Goal: Task Accomplishment & Management: Use online tool/utility

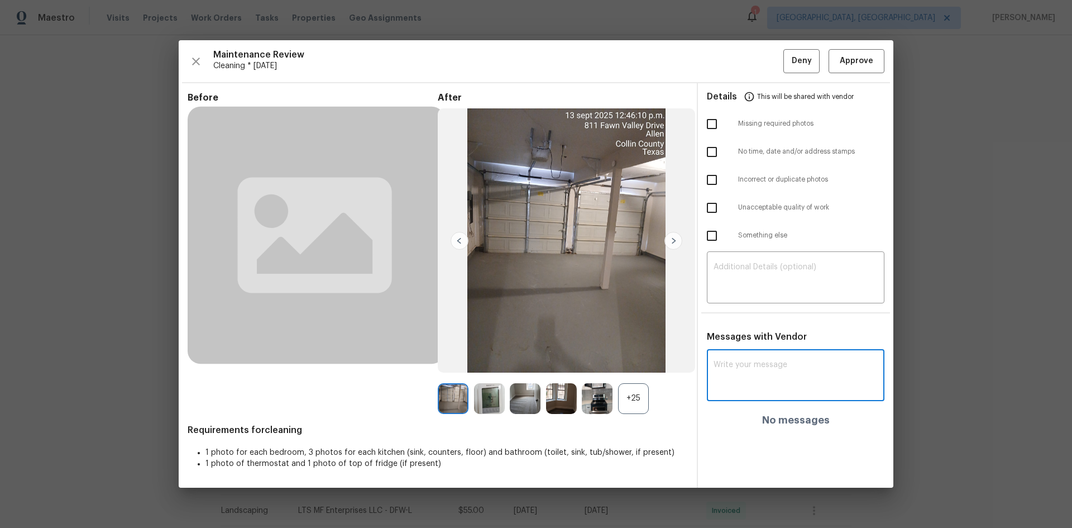
click at [766, 373] on textarea at bounding box center [795, 376] width 164 height 31
paste textarea "Maintenance Audit Team: Hello! Unfortunately, this Cleaning visit completed on …"
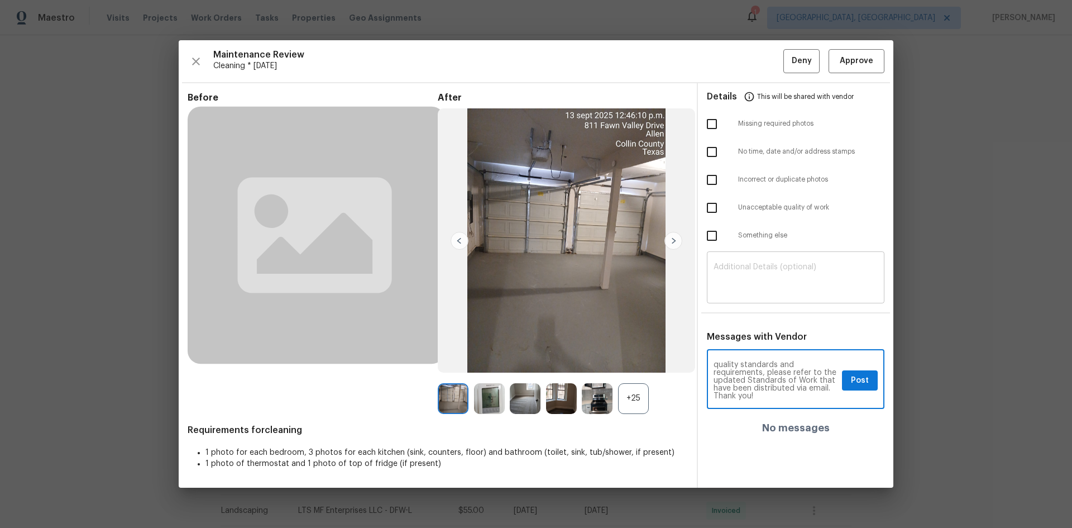
type textarea "Maintenance Audit Team: Hello! Unfortunately, this Cleaning visit completed on …"
click at [807, 288] on textarea at bounding box center [795, 278] width 164 height 31
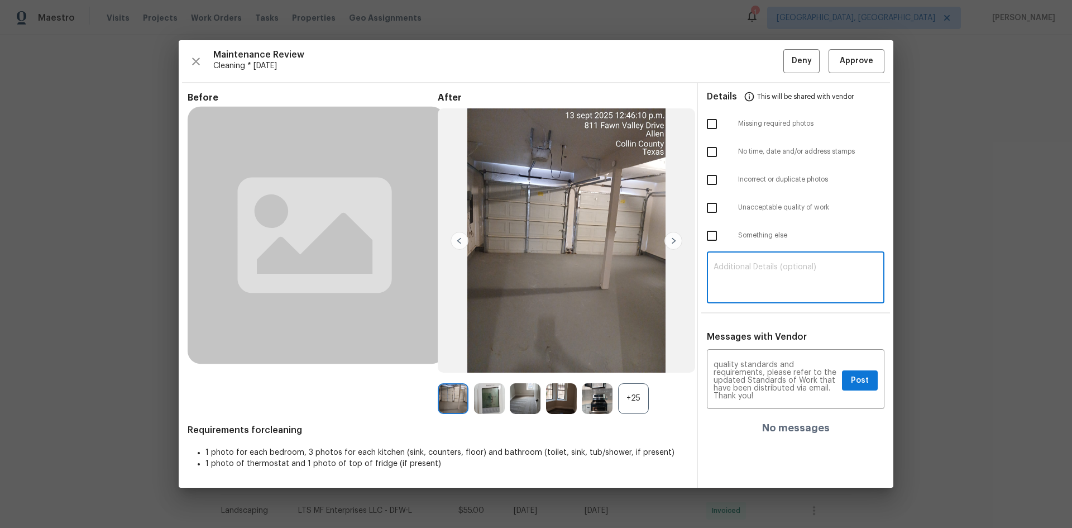
paste textarea "Maintenance Audit Team: Hello! Unfortunately, this Cleaning visit completed on …"
type textarea "Maintenance Audit Team: Hello! Unfortunately, this Cleaning visit completed on …"
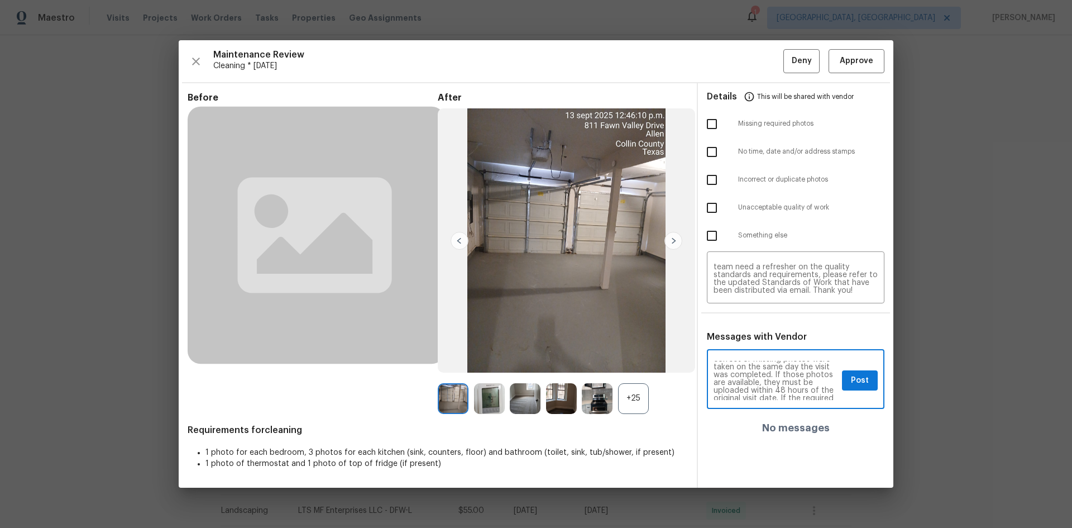
scroll to position [67, 0]
click at [855, 379] on span "Post" at bounding box center [860, 380] width 18 height 14
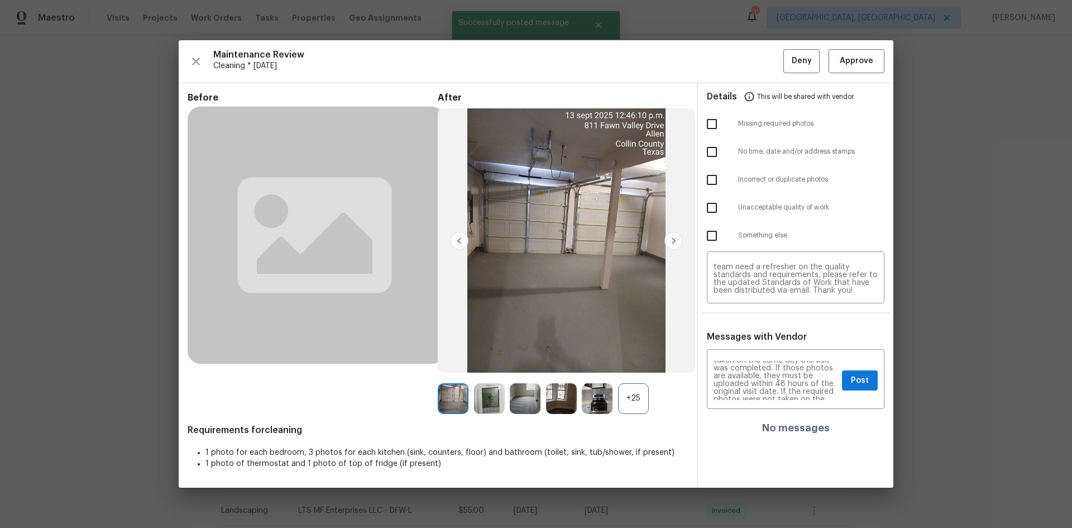
click at [713, 123] on input "checkbox" at bounding box center [711, 123] width 23 height 23
checkbox input "true"
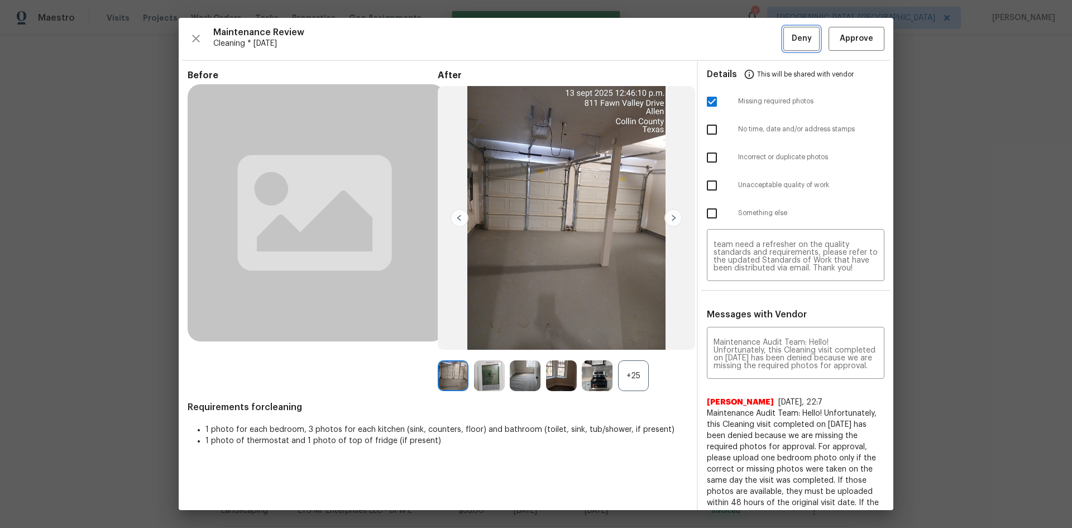
click at [792, 39] on span "Deny" at bounding box center [802, 39] width 20 height 14
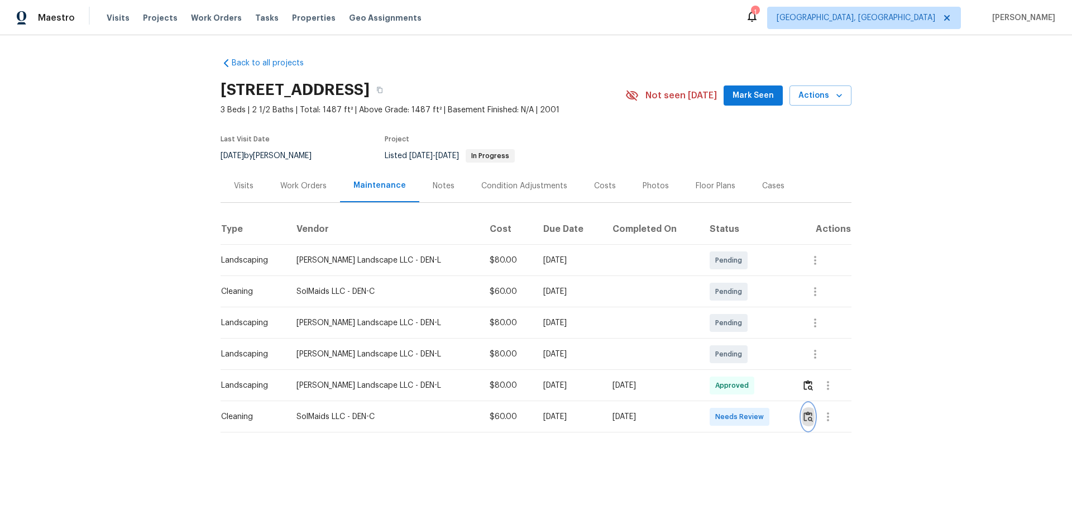
click at [762, 353] on img "button" at bounding box center [807, 416] width 9 height 11
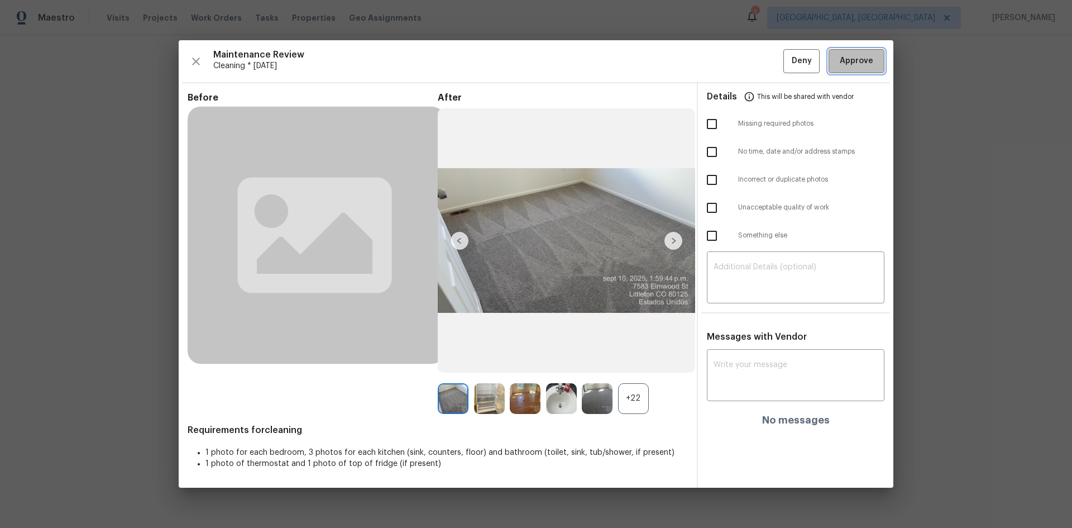
click at [762, 51] on button "Approve" at bounding box center [856, 61] width 56 height 24
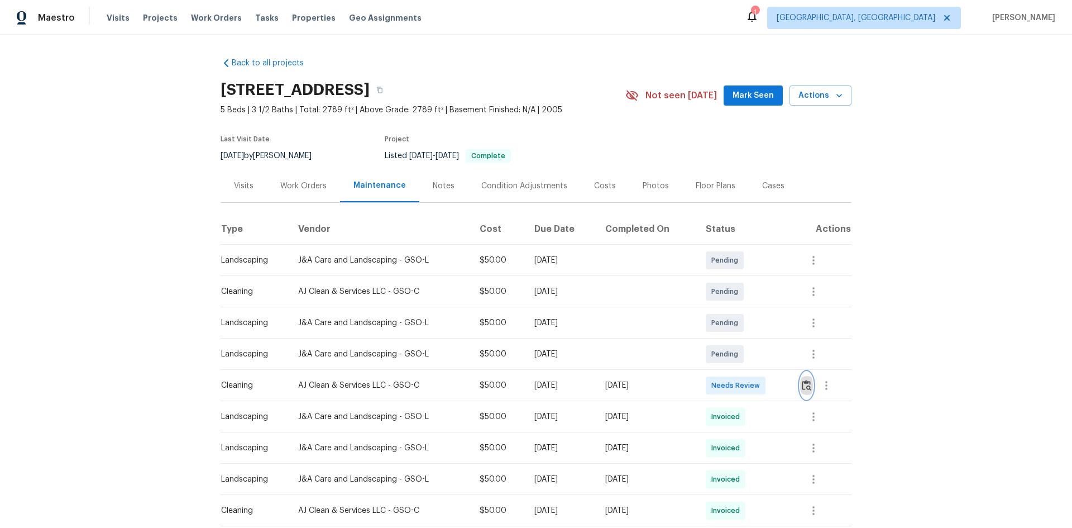
click at [762, 353] on button "button" at bounding box center [806, 385] width 13 height 27
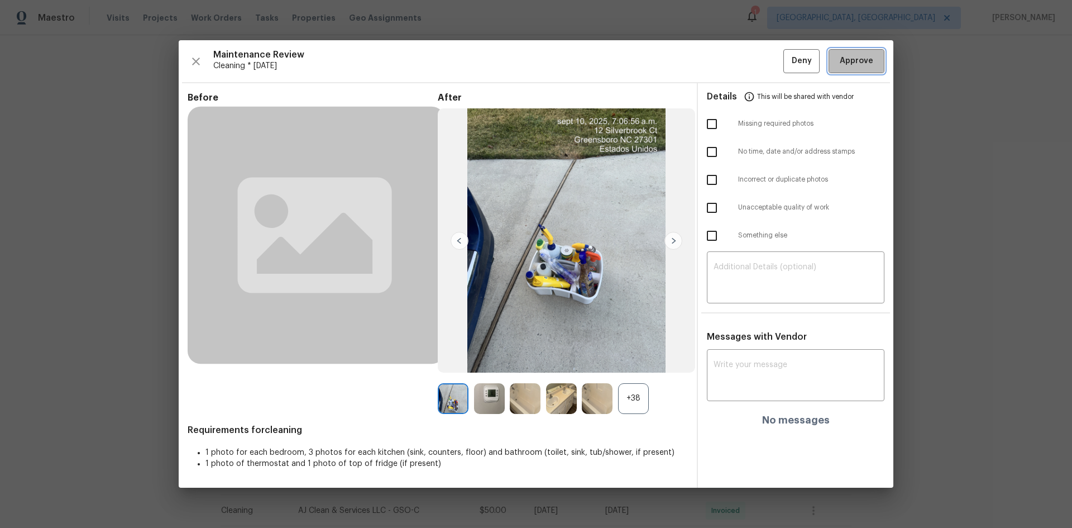
click at [762, 61] on span "Approve" at bounding box center [856, 61] width 33 height 14
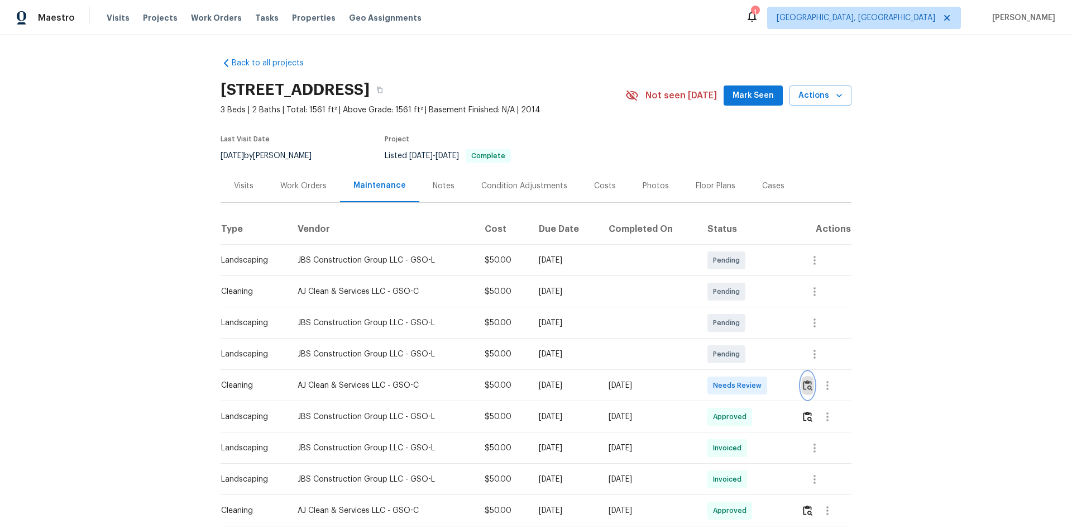
click at [762, 353] on button "button" at bounding box center [807, 385] width 13 height 27
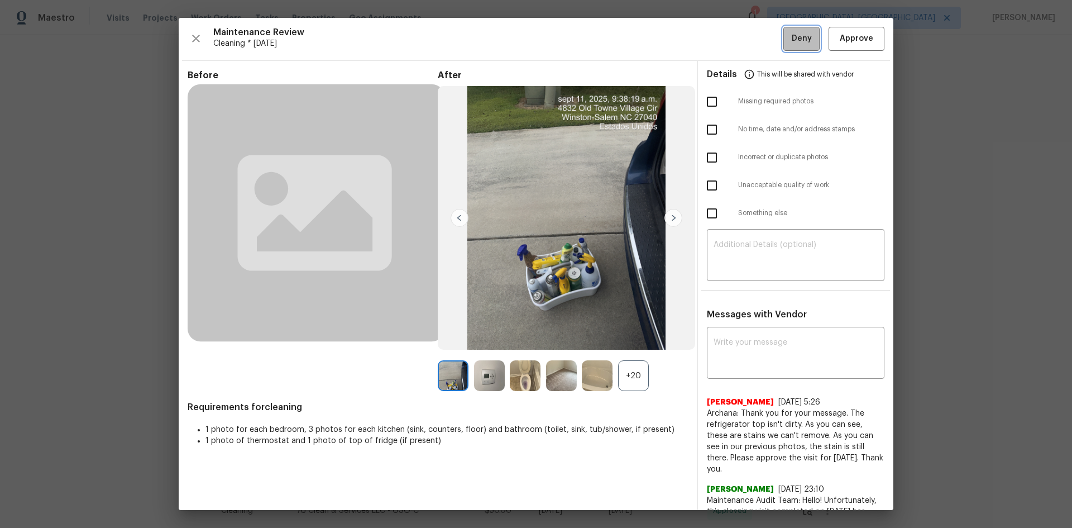
click at [762, 40] on span "Deny" at bounding box center [802, 39] width 20 height 14
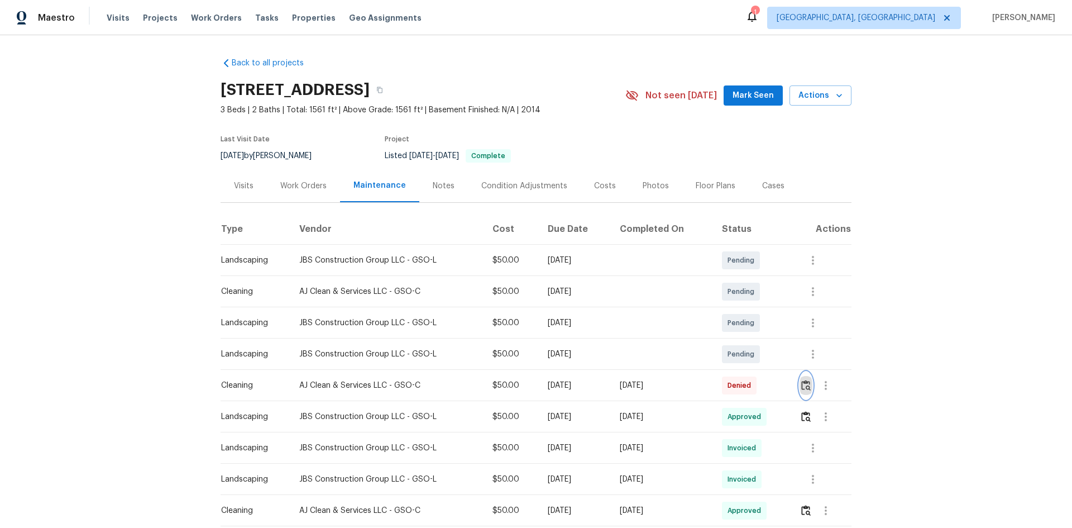
click at [762, 353] on img "button" at bounding box center [805, 385] width 9 height 11
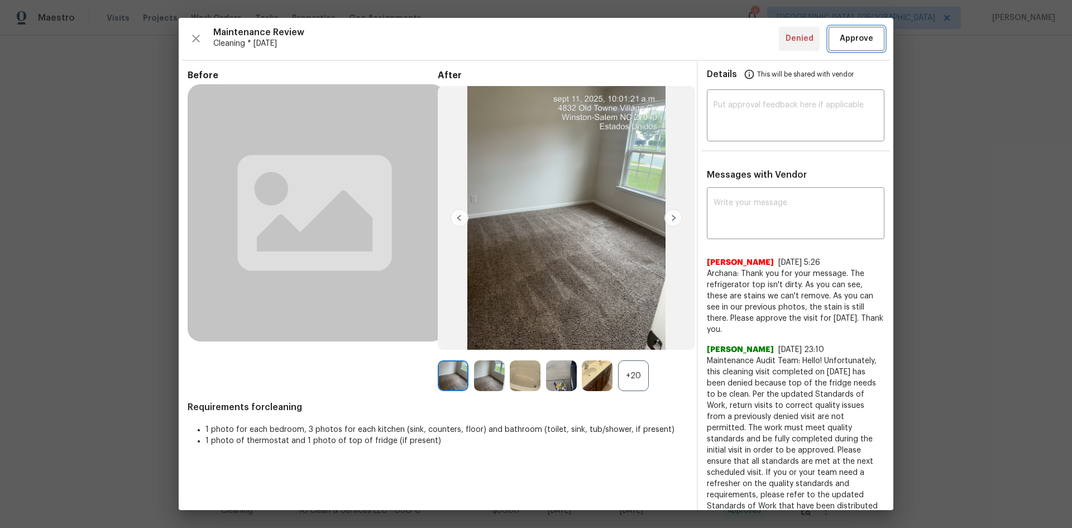
click at [762, 42] on span "Approve" at bounding box center [856, 39] width 33 height 14
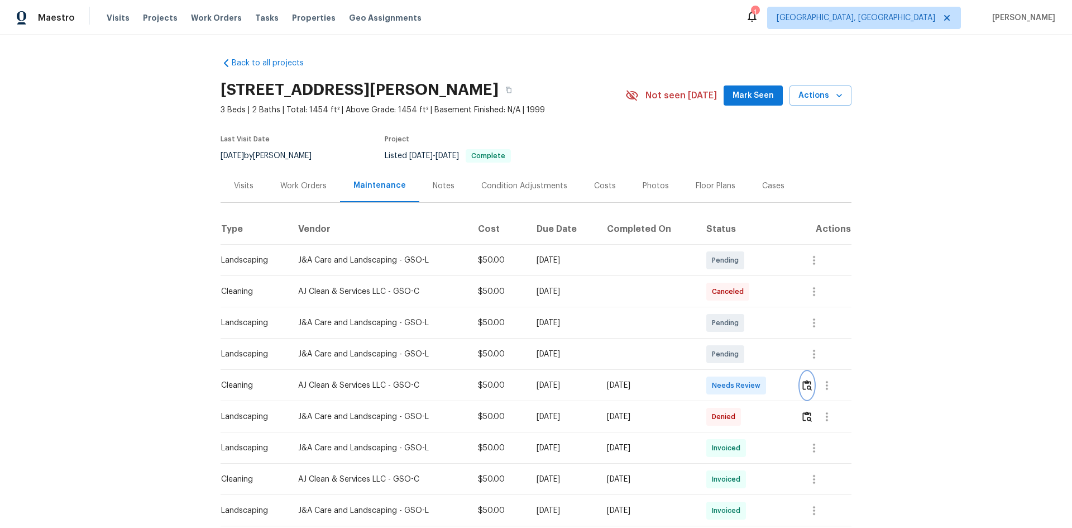
click at [762, 353] on img "button" at bounding box center [806, 385] width 9 height 11
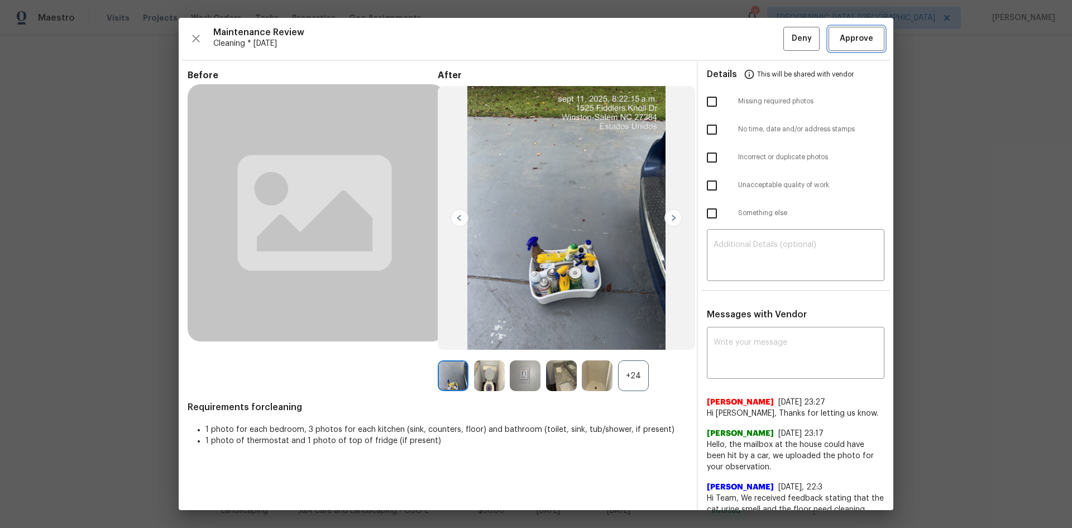
click at [762, 38] on span "Approve" at bounding box center [856, 39] width 33 height 14
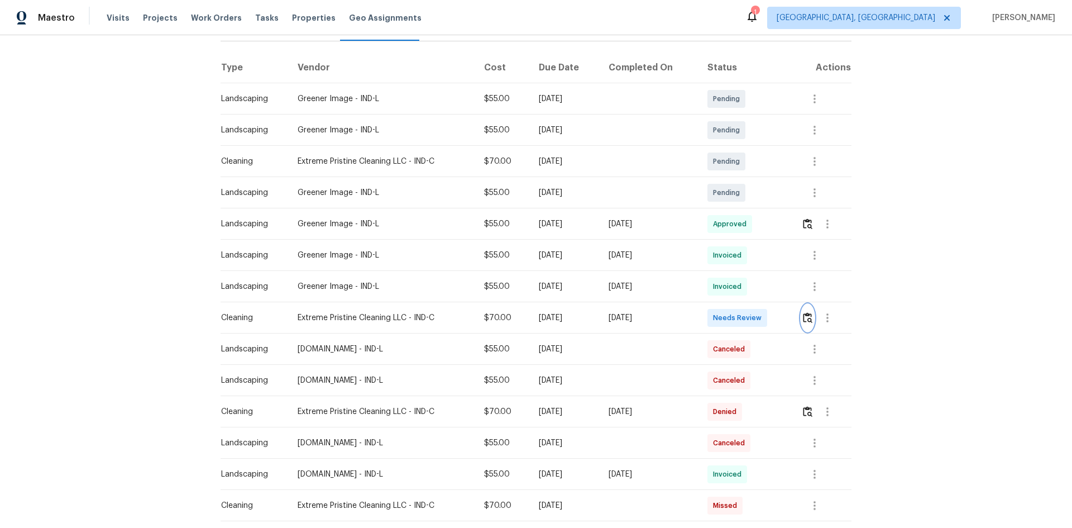
scroll to position [167, 0]
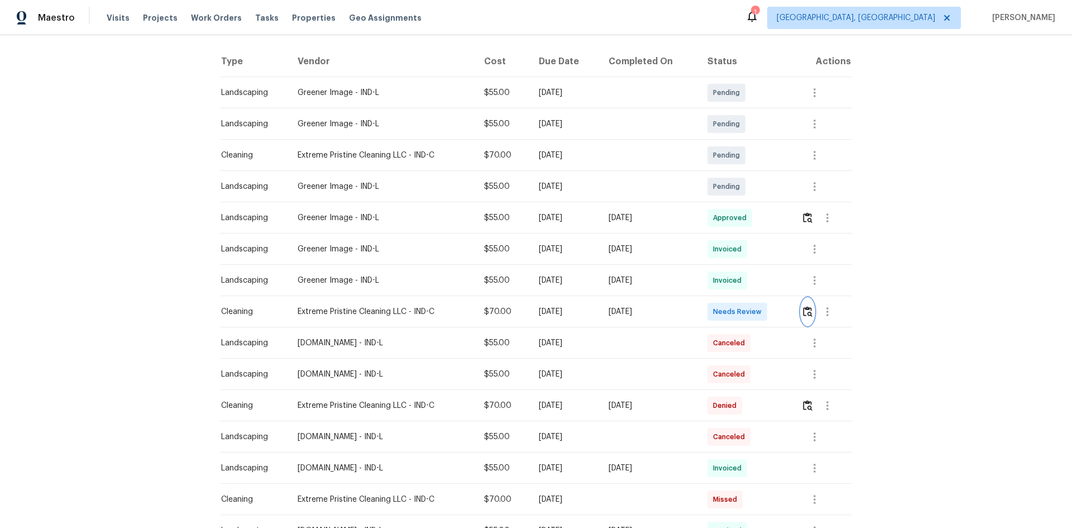
click at [762, 311] on img "button" at bounding box center [807, 311] width 9 height 11
